Goal: Information Seeking & Learning: Check status

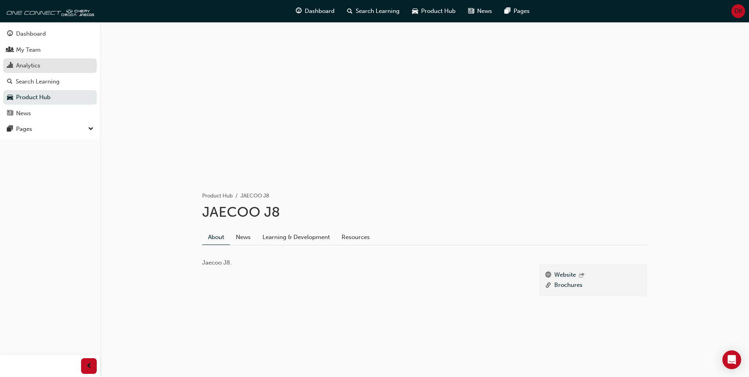
click at [61, 69] on div "Analytics" at bounding box center [50, 66] width 86 height 10
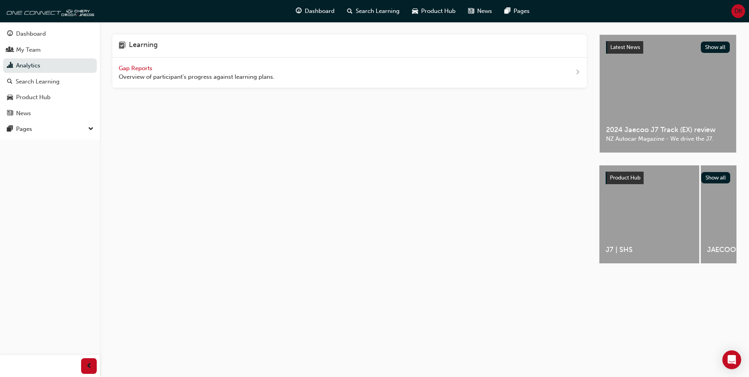
click at [137, 66] on span "Gap Reports" at bounding box center [136, 68] width 35 height 7
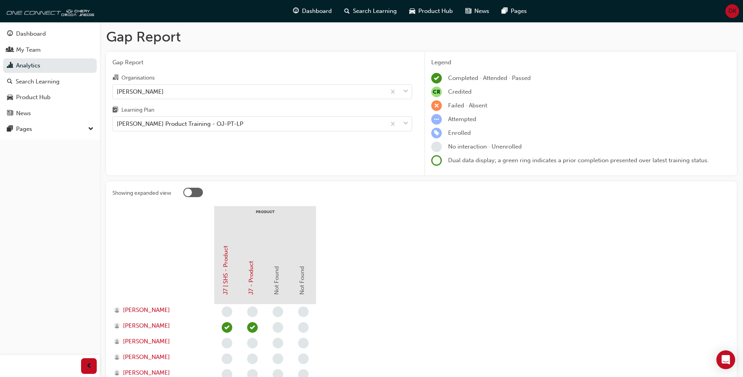
click at [198, 193] on div at bounding box center [193, 192] width 20 height 9
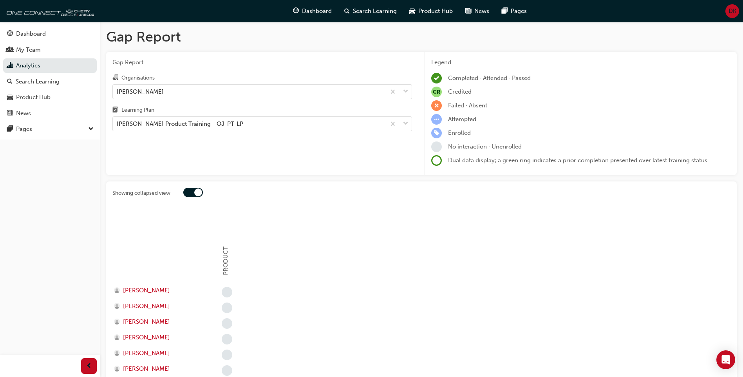
click at [198, 193] on div at bounding box center [198, 192] width 8 height 8
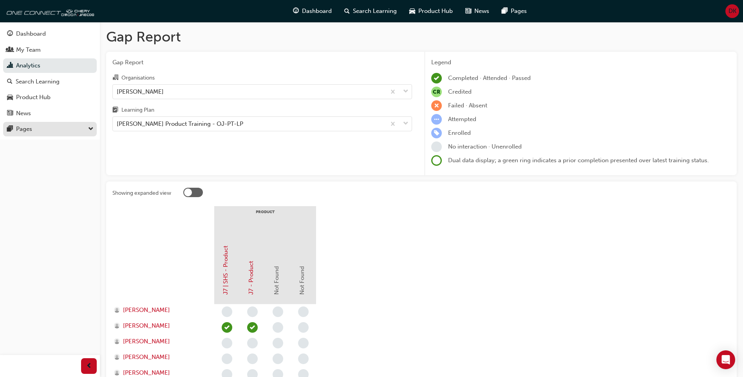
click at [80, 129] on div "Pages" at bounding box center [50, 129] width 86 height 10
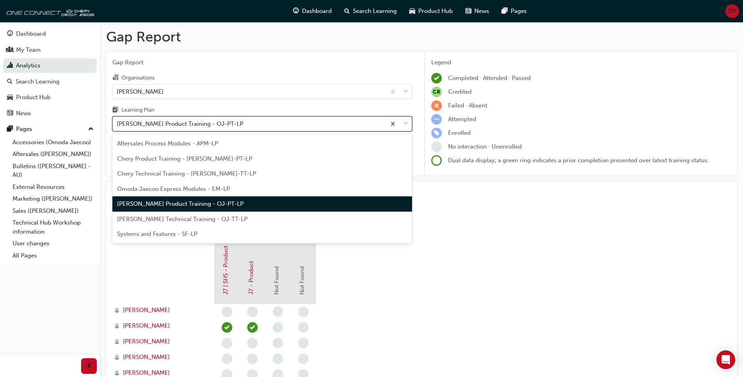
click at [304, 123] on div "[PERSON_NAME] Product Training - OJ-PT-LP" at bounding box center [249, 124] width 273 height 14
click at [117, 123] on input "Learning Plan option [PERSON_NAME] Product Training - OJ-PT-LP focused, 5 of 7.…" at bounding box center [117, 123] width 1 height 7
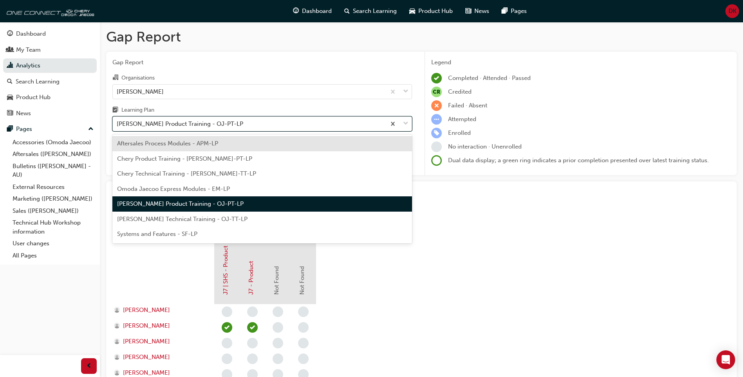
click at [304, 123] on div "[PERSON_NAME] Product Training - OJ-PT-LP" at bounding box center [249, 124] width 273 height 14
click at [117, 123] on input "Learning Plan option Aftersales Process Modules - APM-LP focused, 1 of 7. 7 res…" at bounding box center [117, 123] width 1 height 7
